Goal: Check status: Check status

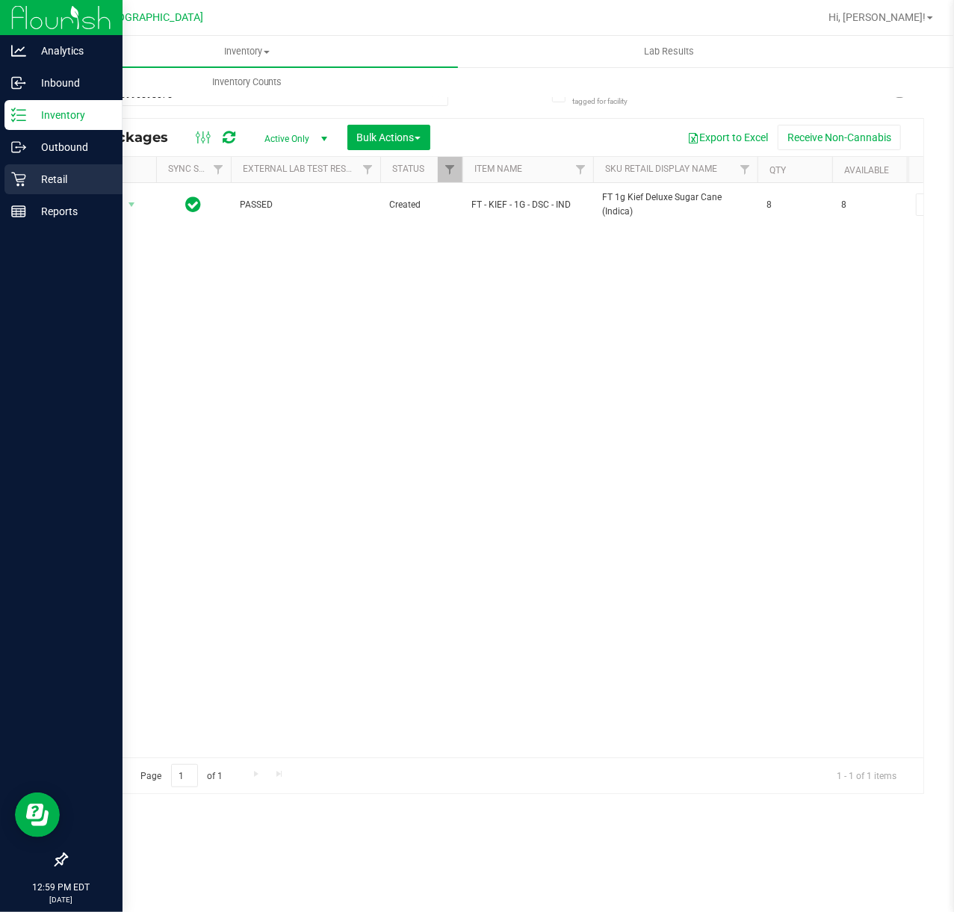
click at [18, 189] on div "Retail" at bounding box center [63, 179] width 118 height 30
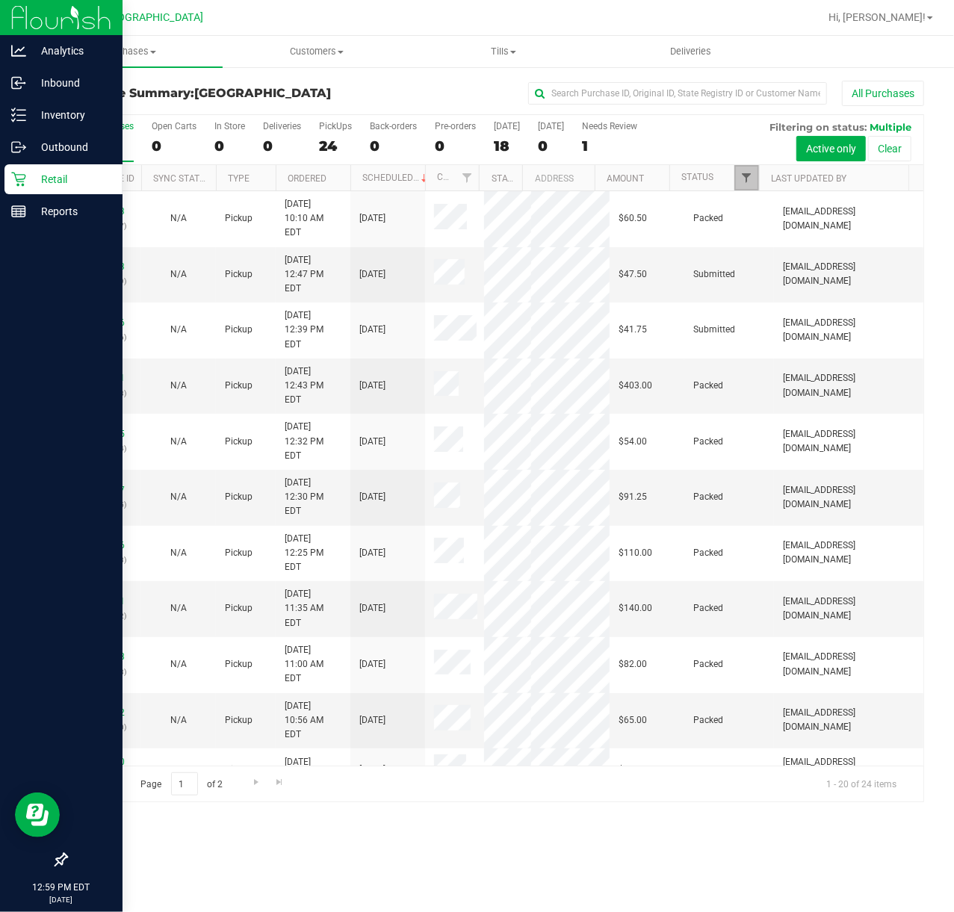
click at [745, 182] on span "Filter" at bounding box center [746, 178] width 12 height 12
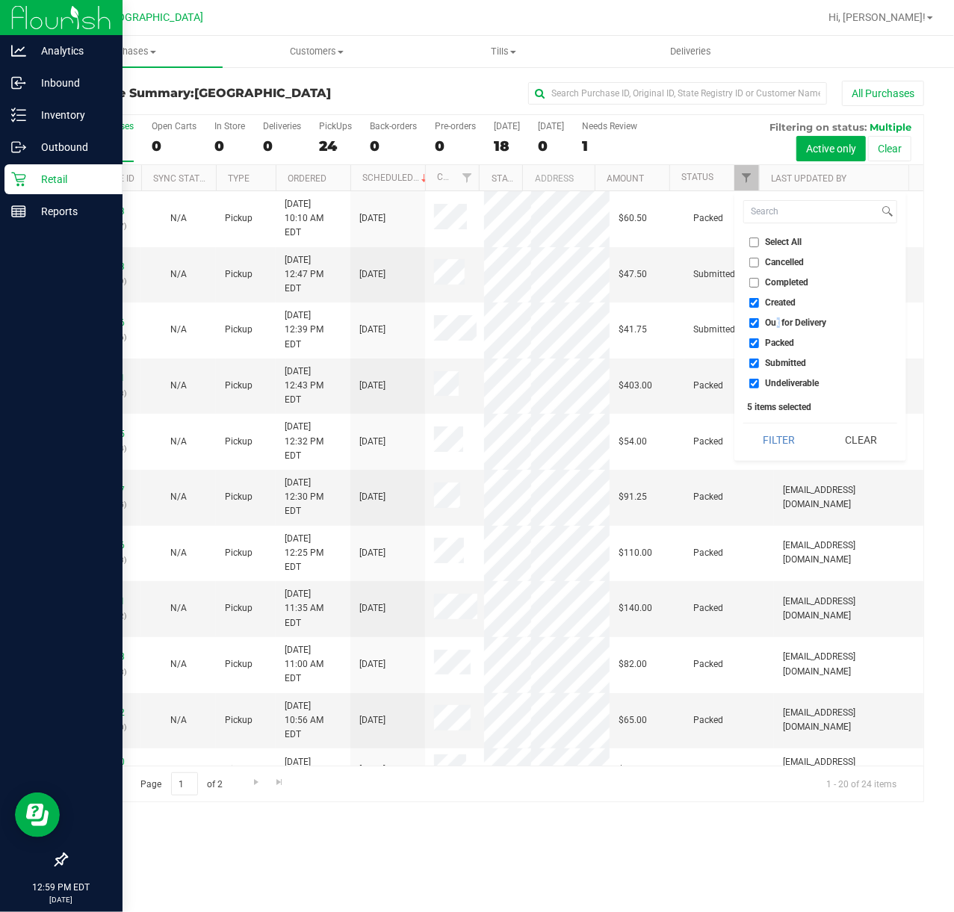
click at [777, 318] on span "Out for Delivery" at bounding box center [796, 322] width 61 height 9
click at [769, 332] on ul "Select All Cancelled Completed Created Out for Delivery Packed Submitted Undeli…" at bounding box center [820, 313] width 154 height 157
click at [769, 324] on span "Out for Delivery" at bounding box center [796, 322] width 61 height 9
click at [759, 324] on input "Out for Delivery" at bounding box center [754, 323] width 10 height 10
checkbox input "false"
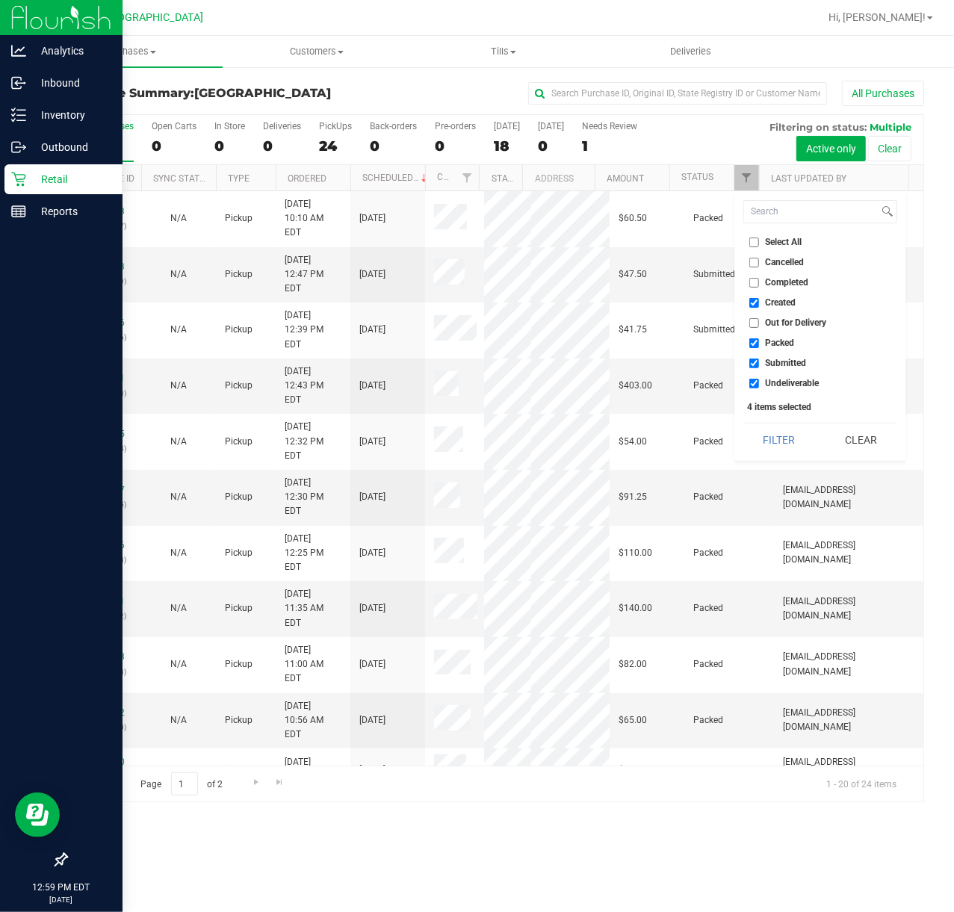
click at [766, 342] on span "Packed" at bounding box center [780, 342] width 29 height 9
click at [759, 342] on input "Packed" at bounding box center [754, 343] width 10 height 10
checkbox input "false"
click at [760, 388] on label "Undeliverable" at bounding box center [784, 384] width 70 height 10
click at [759, 388] on input "Undeliverable" at bounding box center [754, 384] width 10 height 10
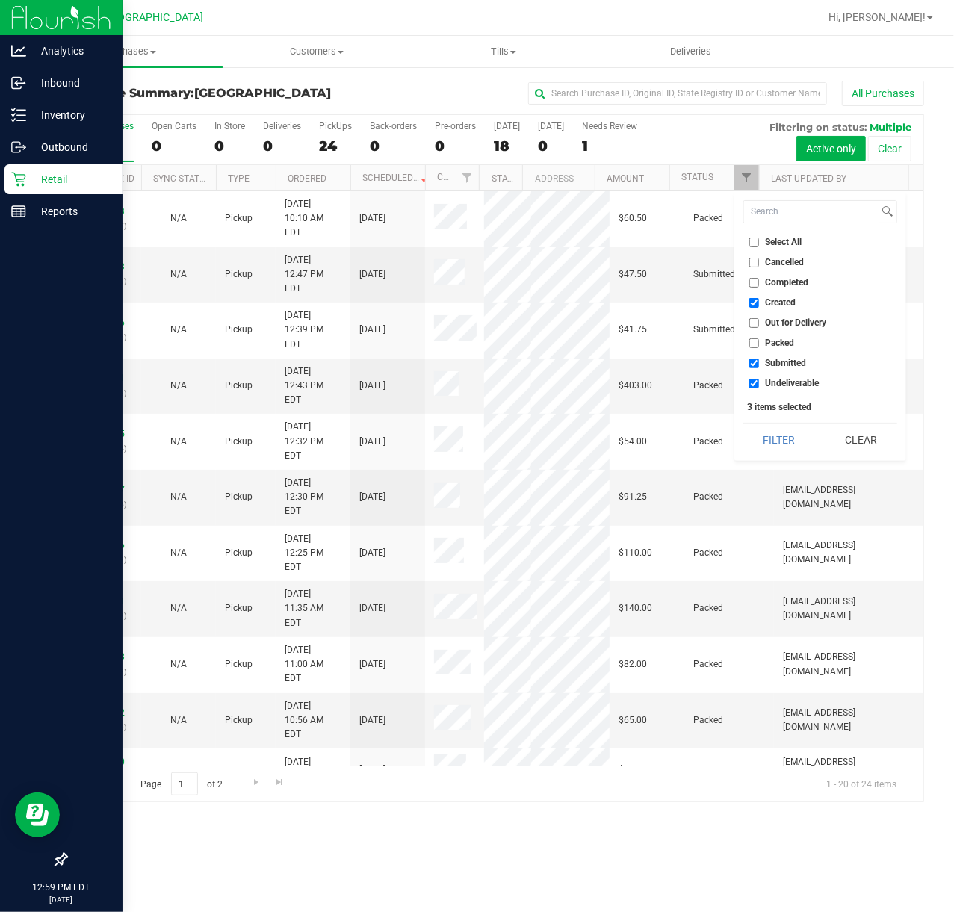
checkbox input "false"
click at [760, 427] on button "Filter" at bounding box center [779, 439] width 72 height 33
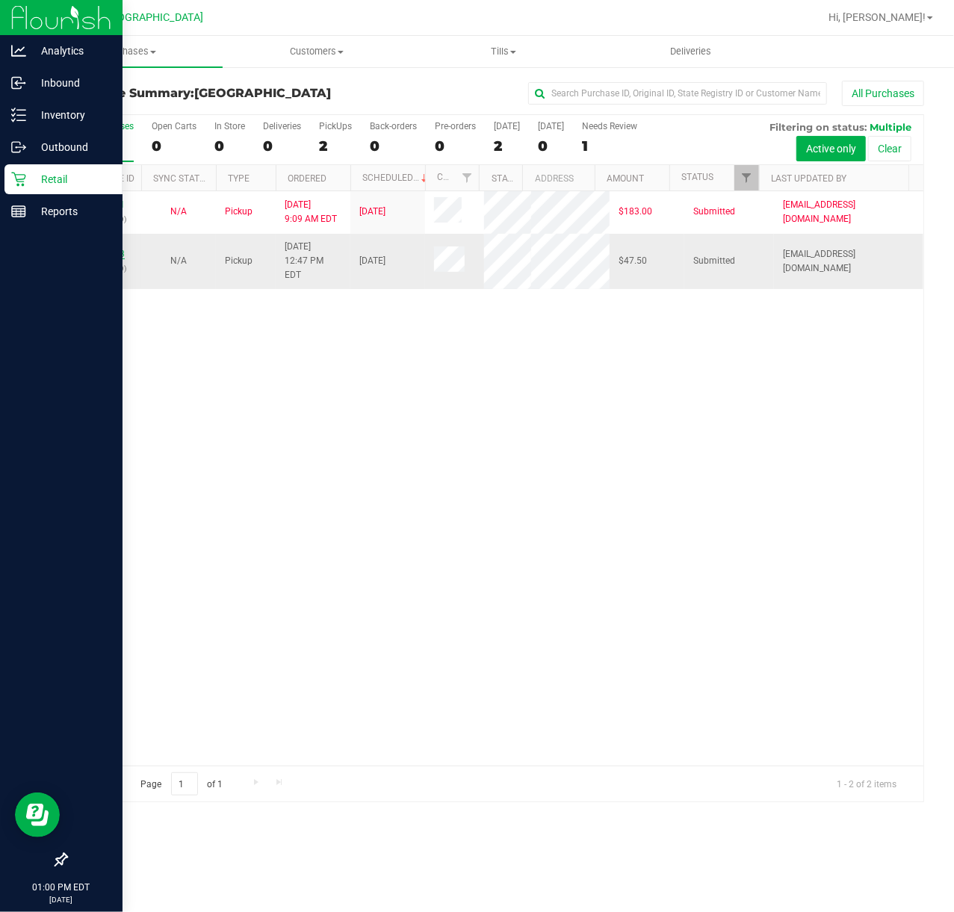
click at [106, 249] on link "11988443" at bounding box center [104, 254] width 42 height 10
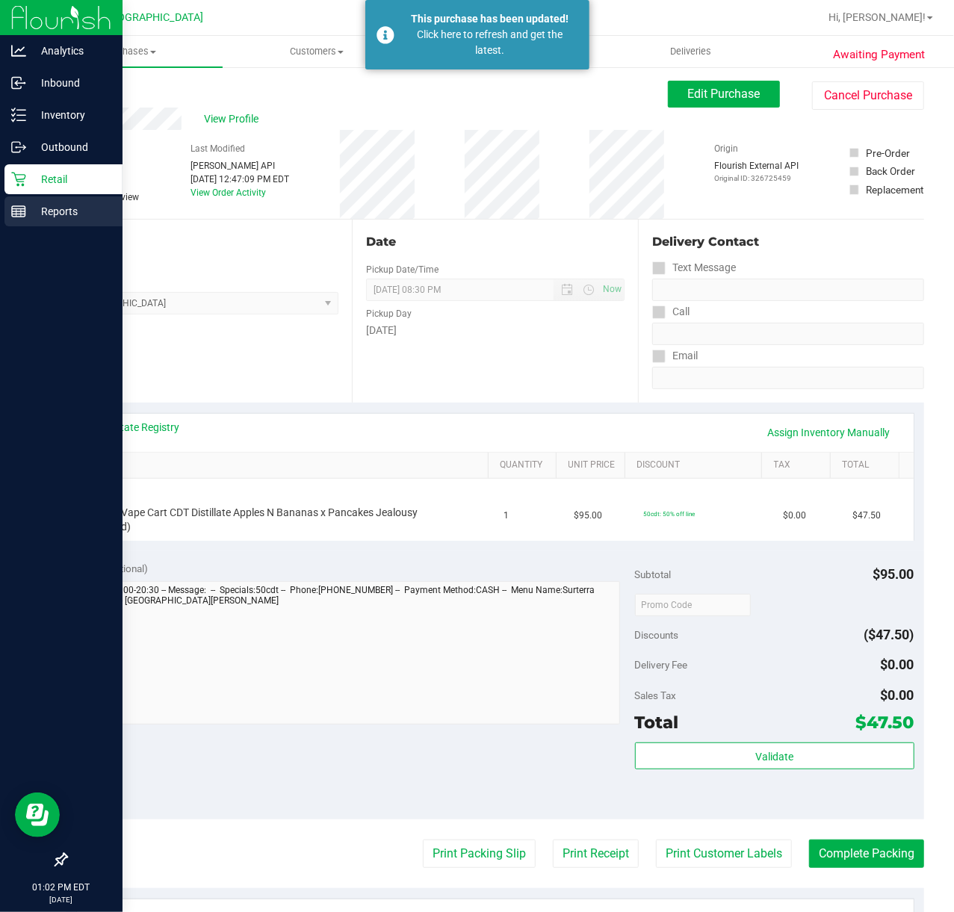
click at [16, 212] on line at bounding box center [16, 212] width 0 height 7
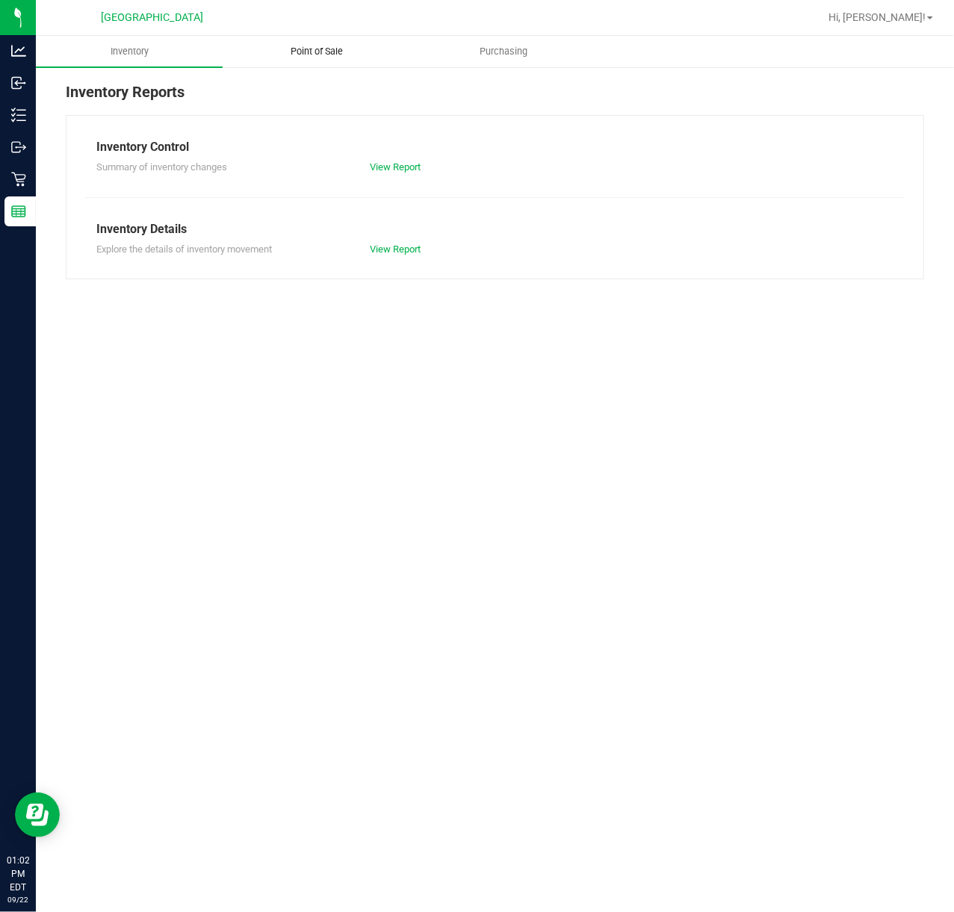
click at [326, 60] on uib-tab-heading "Point of Sale" at bounding box center [315, 52] width 185 height 30
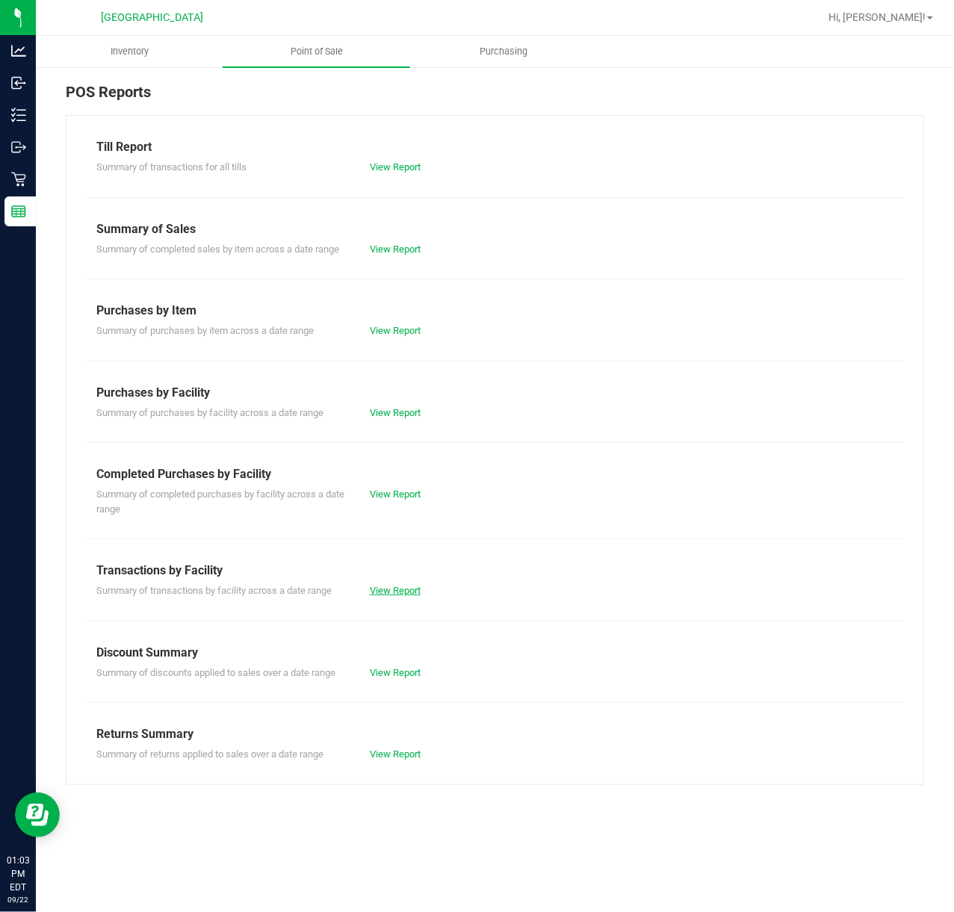
click at [393, 592] on link "View Report" at bounding box center [395, 590] width 51 height 11
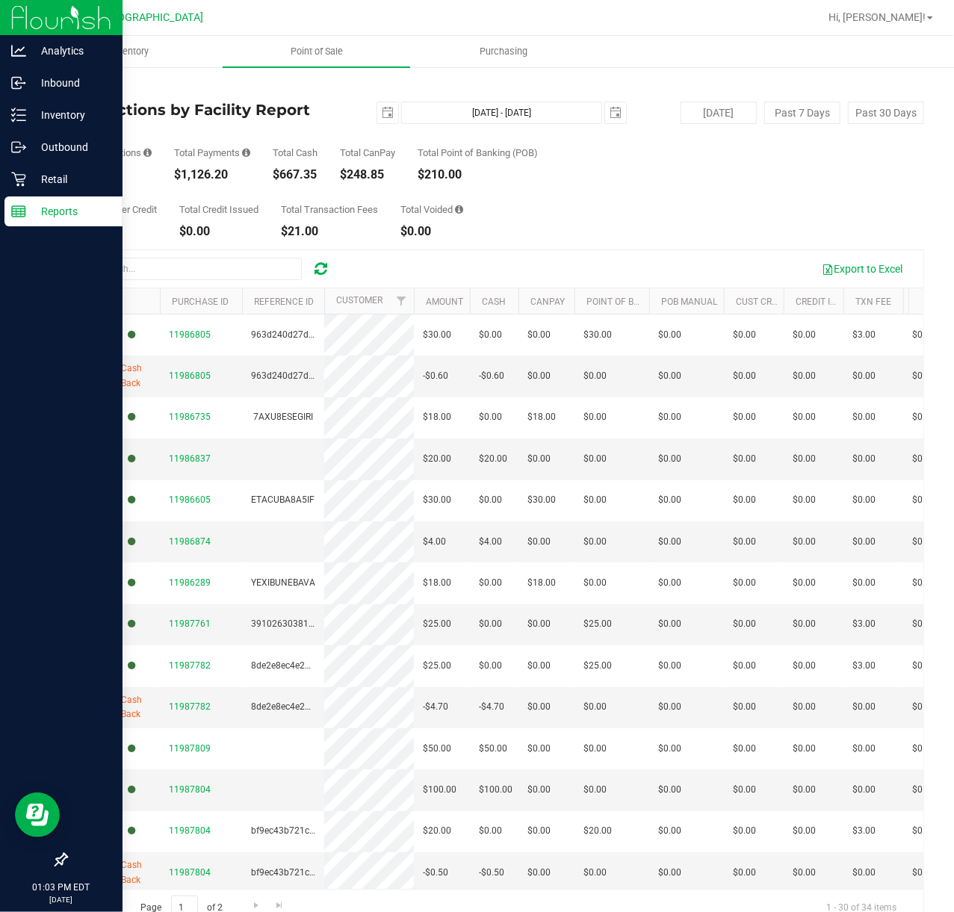
click at [19, 207] on icon at bounding box center [18, 211] width 15 height 15
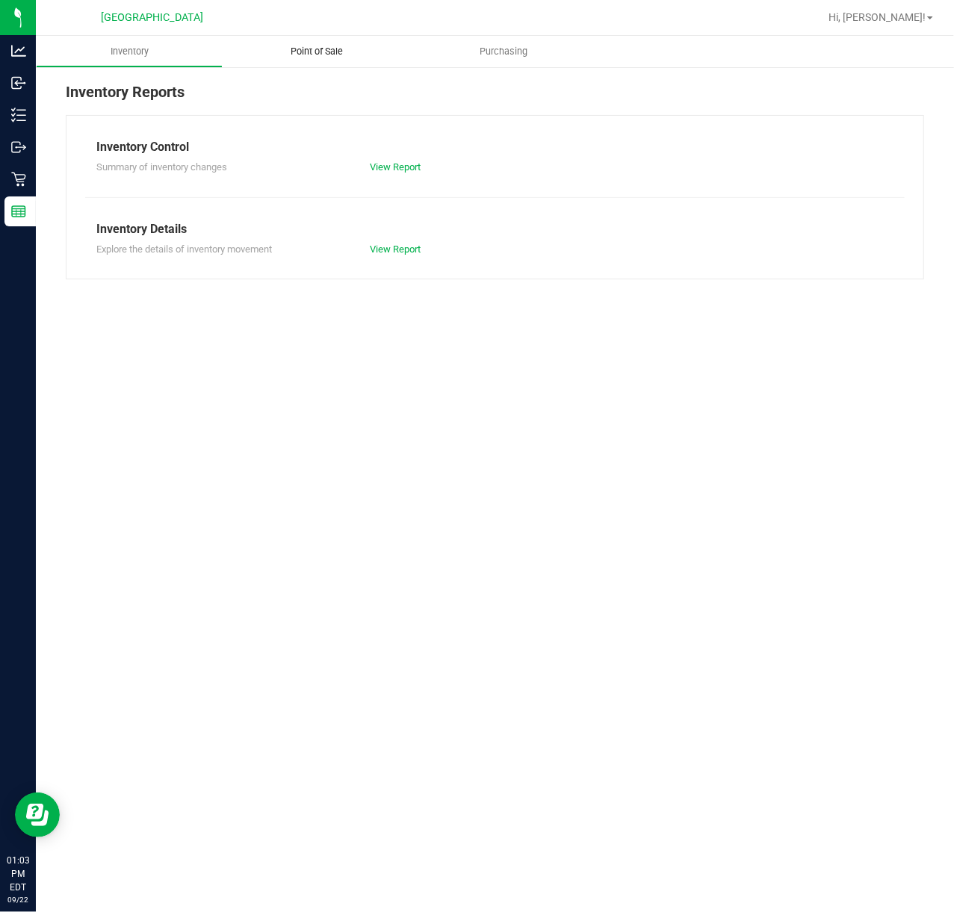
click at [323, 48] on span "Point of Sale" at bounding box center [316, 51] width 93 height 13
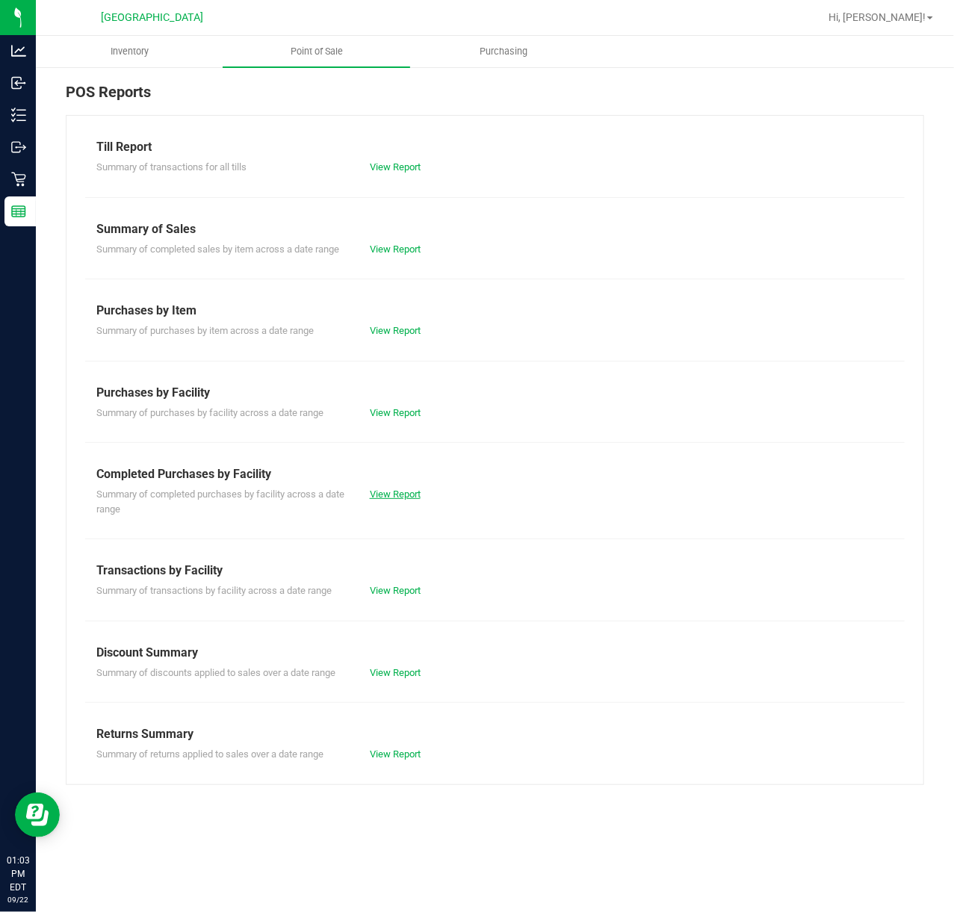
click at [393, 494] on link "View Report" at bounding box center [395, 493] width 51 height 11
